Goal: Check status

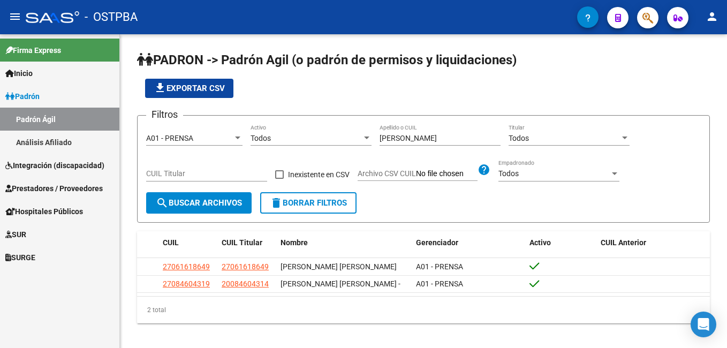
drag, startPoint x: 50, startPoint y: 144, endPoint x: 260, endPoint y: 167, distance: 211.2
click at [51, 144] on link "Análisis Afiliado" at bounding box center [59, 142] width 119 height 23
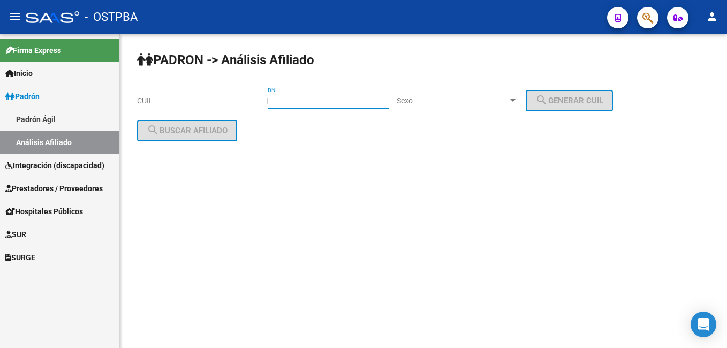
click at [339, 103] on input "DNI" at bounding box center [328, 100] width 121 height 9
type input "26238349"
click at [516, 101] on div at bounding box center [512, 100] width 5 height 3
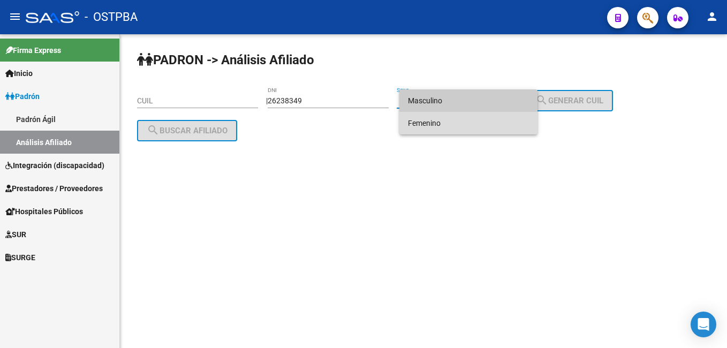
click at [442, 119] on span "Femenino" at bounding box center [468, 123] width 121 height 22
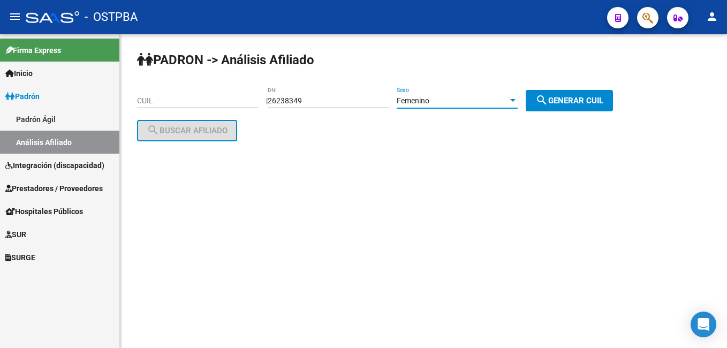
click at [569, 94] on button "search Generar CUIL" at bounding box center [569, 100] width 87 height 21
type input "27-26238349-6"
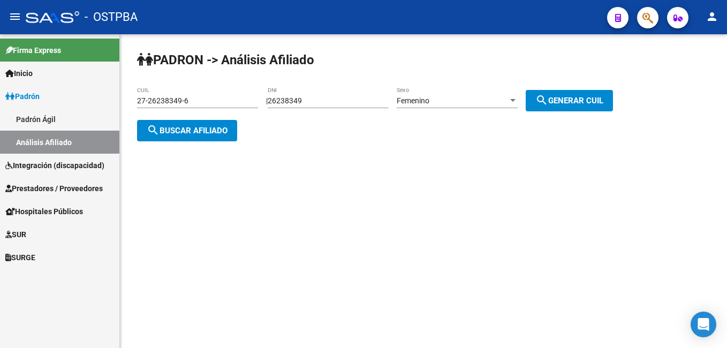
click at [220, 131] on span "search Buscar afiliado" at bounding box center [187, 131] width 81 height 10
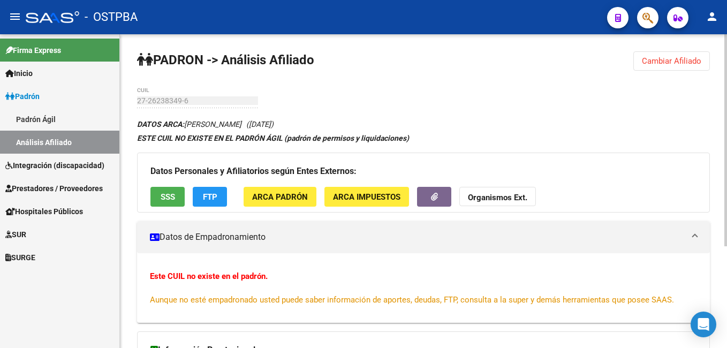
click at [51, 123] on link "Padrón Ágil" at bounding box center [59, 119] width 119 height 23
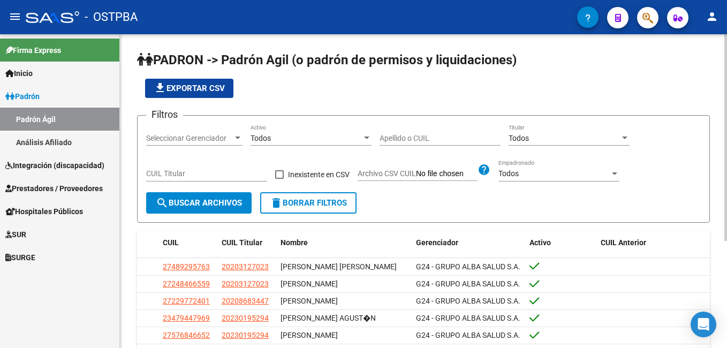
click at [424, 138] on input "Apellido o CUIL" at bounding box center [440, 138] width 121 height 9
